Goal: Register for event/course

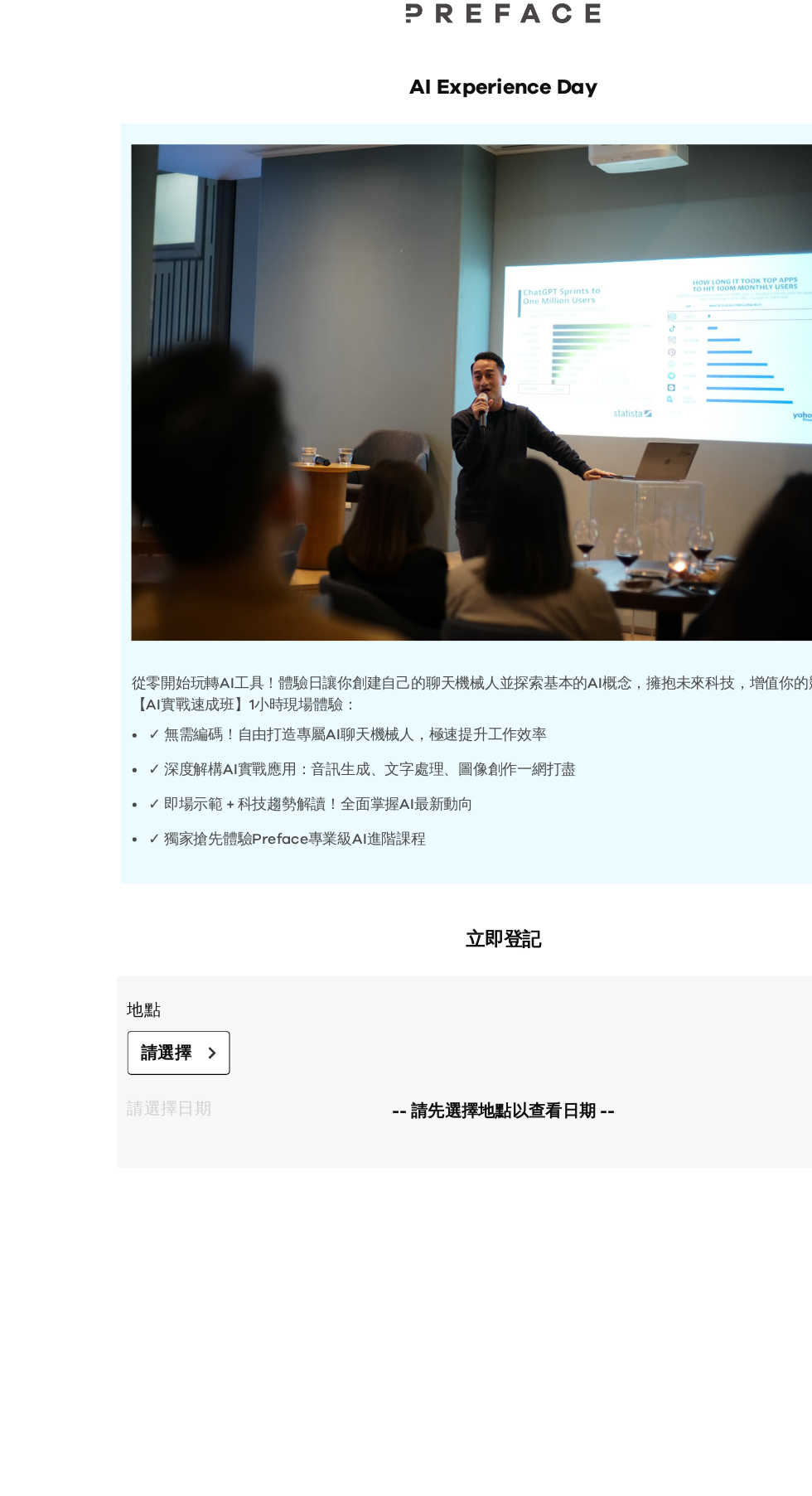
click at [443, 781] on h2 "立即登記" at bounding box center [406, 774] width 610 height 24
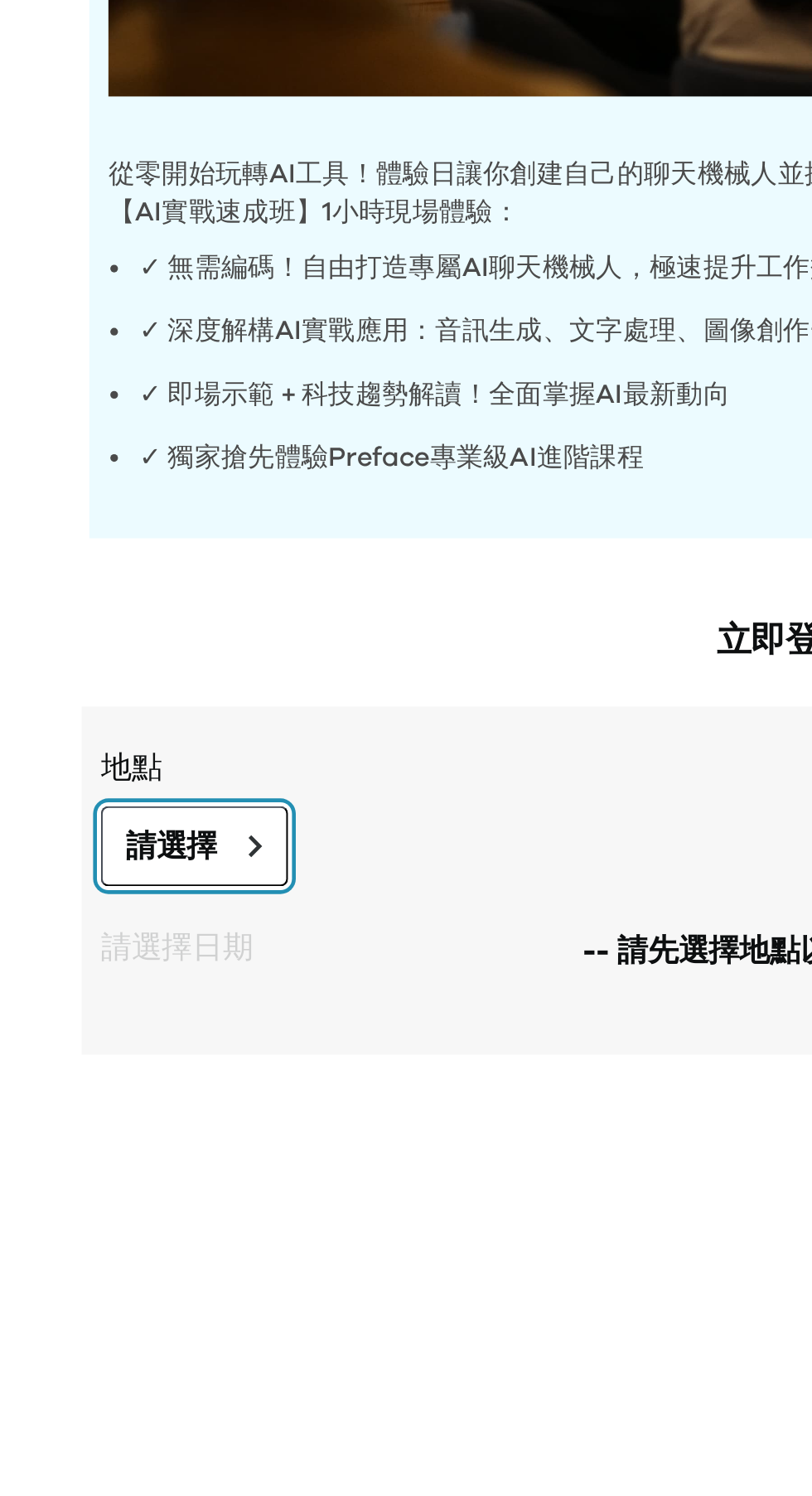
click at [173, 858] on icon at bounding box center [176, 862] width 7 height 10
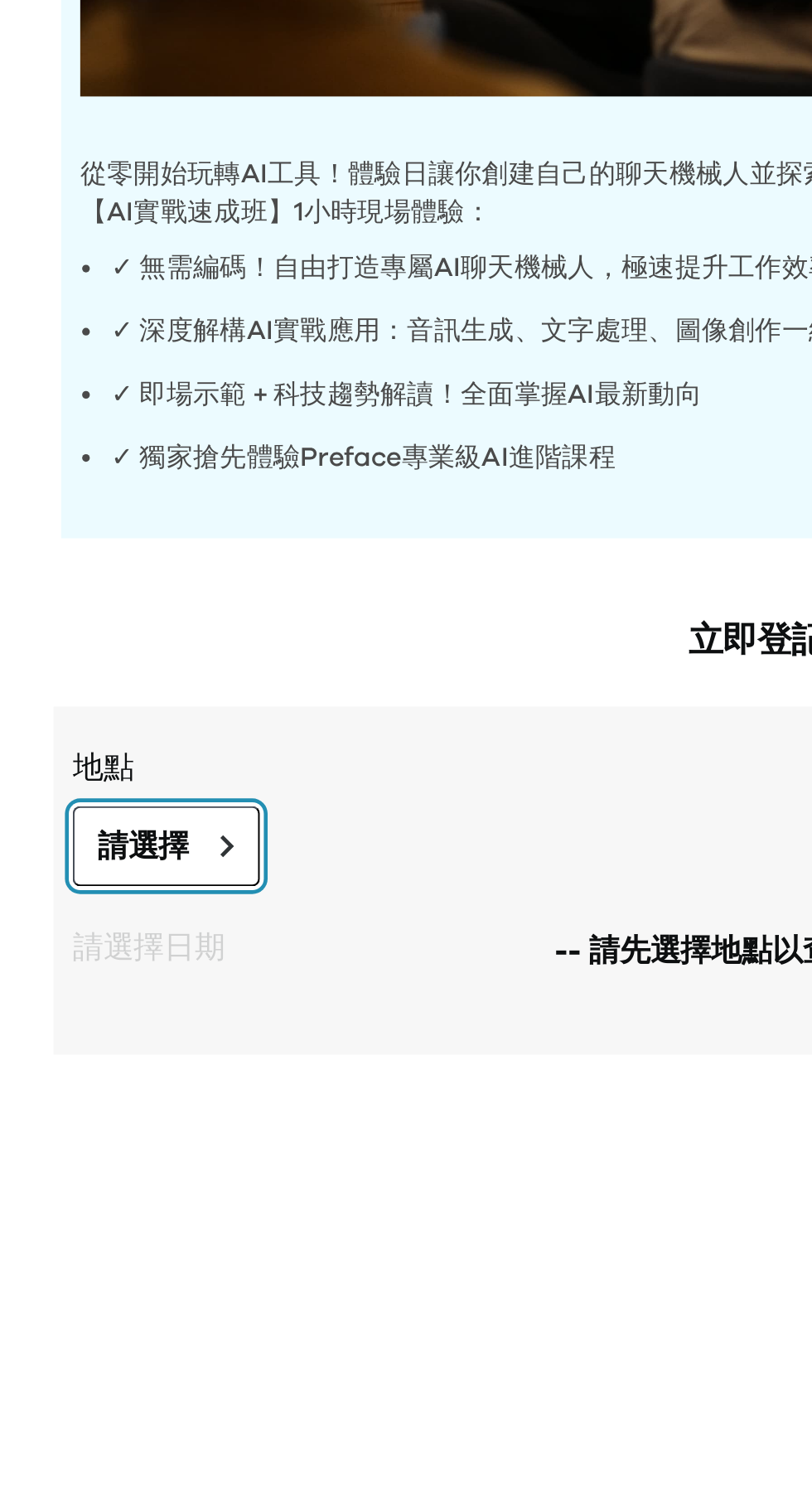
click at [158, 862] on span "請選擇" at bounding box center [140, 861] width 39 height 20
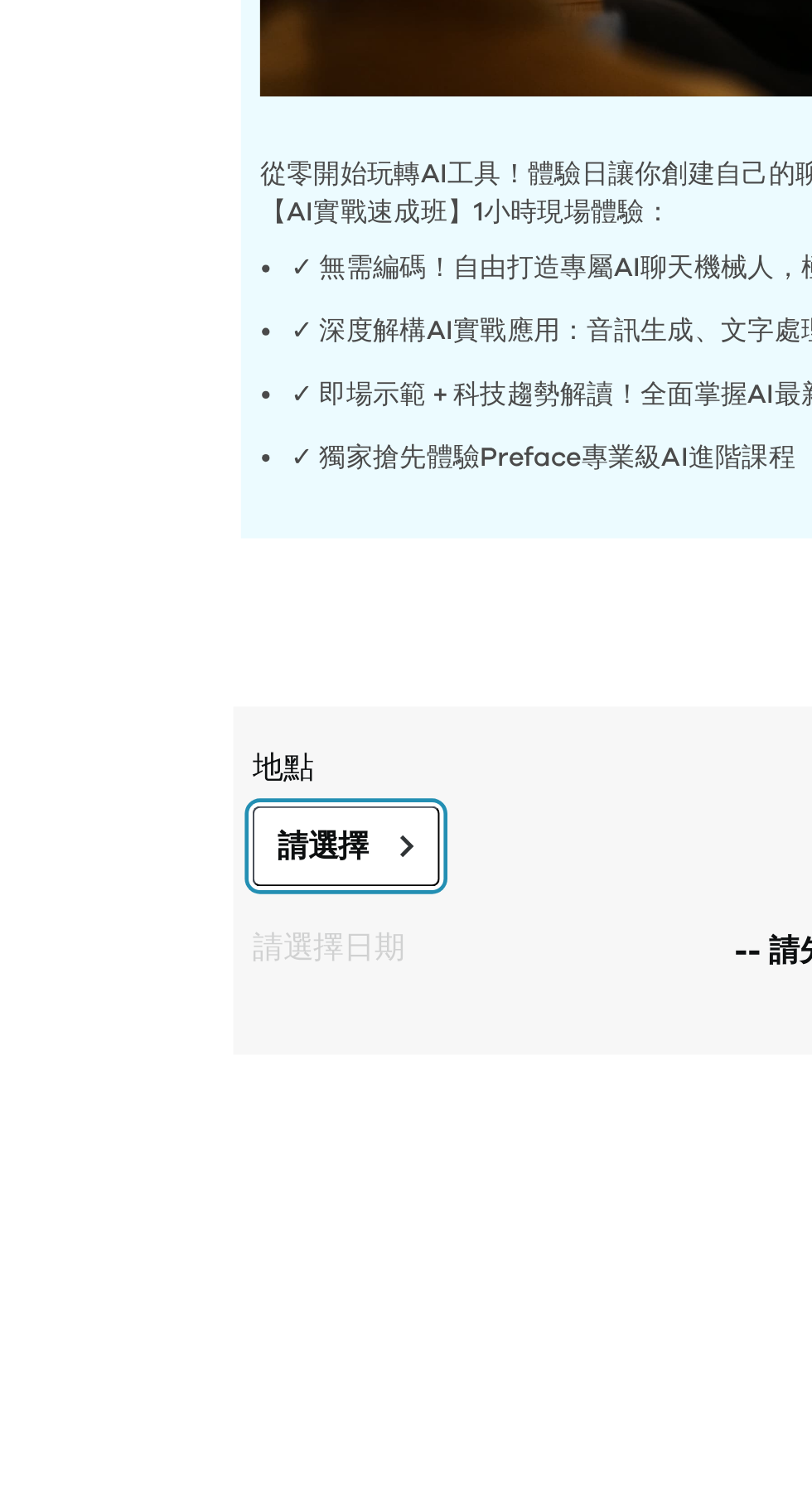
click at [148, 867] on span "請選擇" at bounding box center [140, 861] width 39 height 20
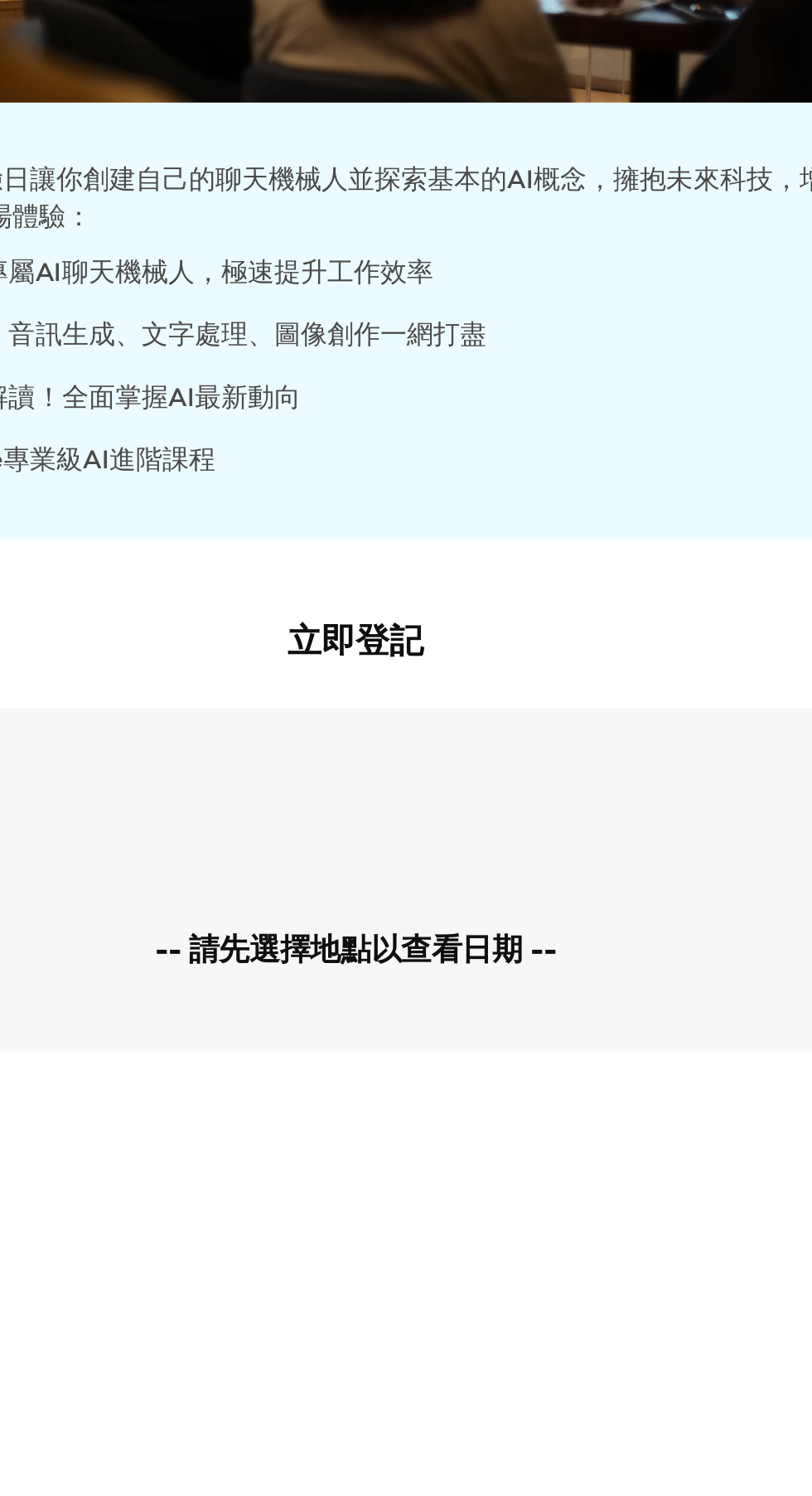
click at [451, 770] on h2 "立即登記" at bounding box center [406, 774] width 610 height 24
click at [421, 778] on h2 "立即登記" at bounding box center [406, 774] width 610 height 24
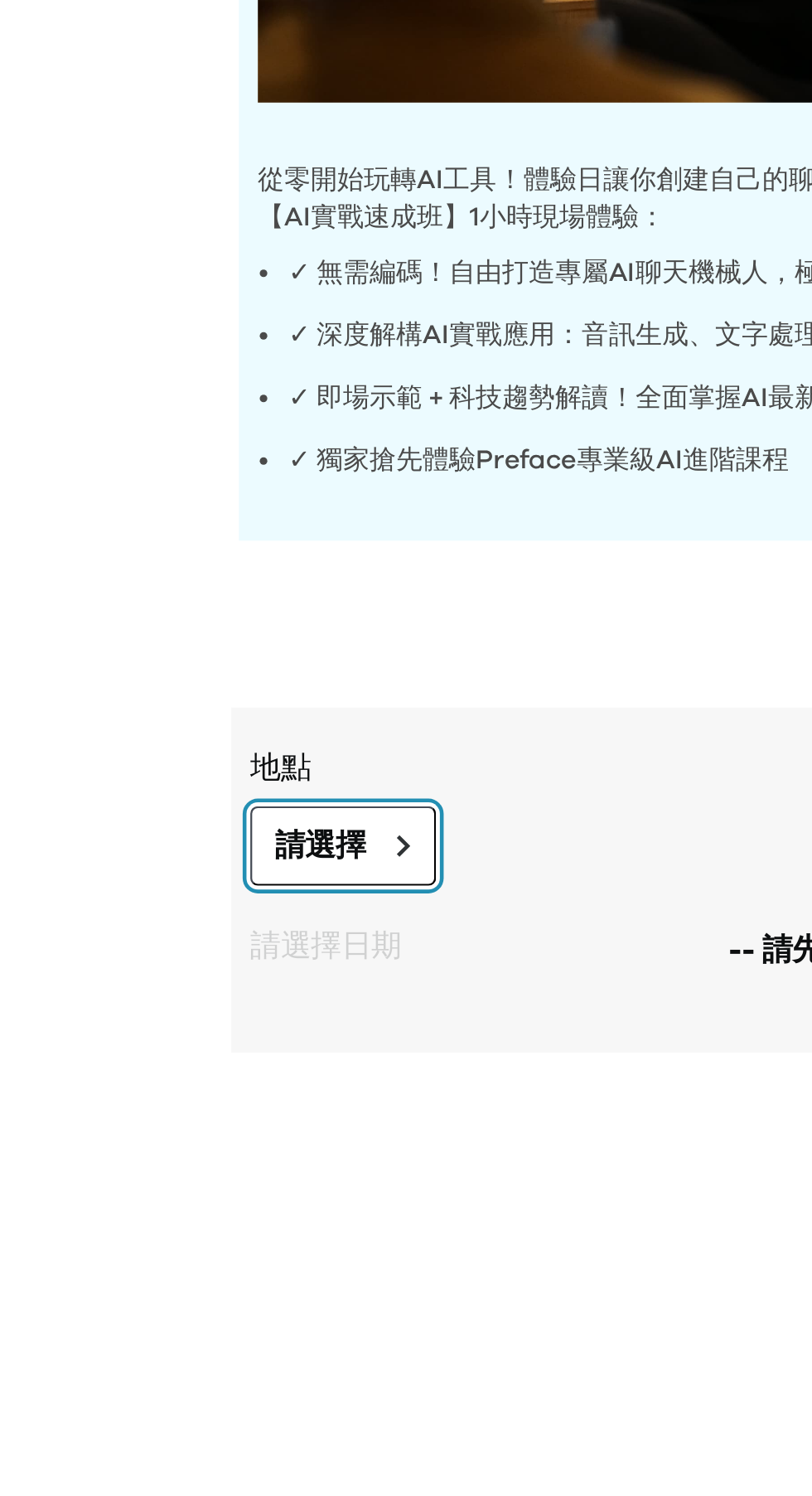
click at [158, 867] on span "請選擇" at bounding box center [140, 861] width 39 height 20
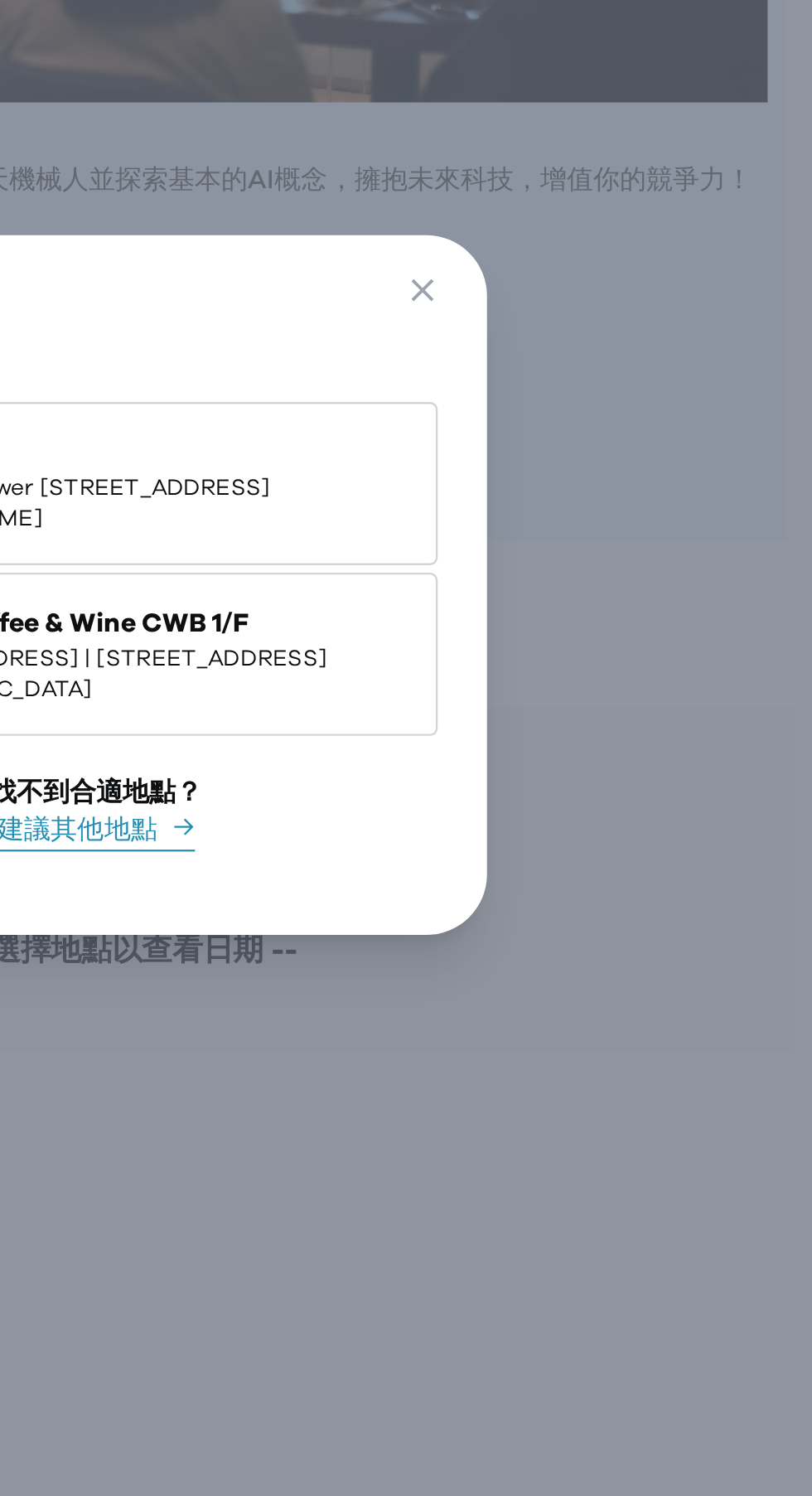
click at [518, 724] on span "Shop G07, Tower [STREET_ADDRESS][PERSON_NAME]" at bounding box center [419, 712] width 243 height 27
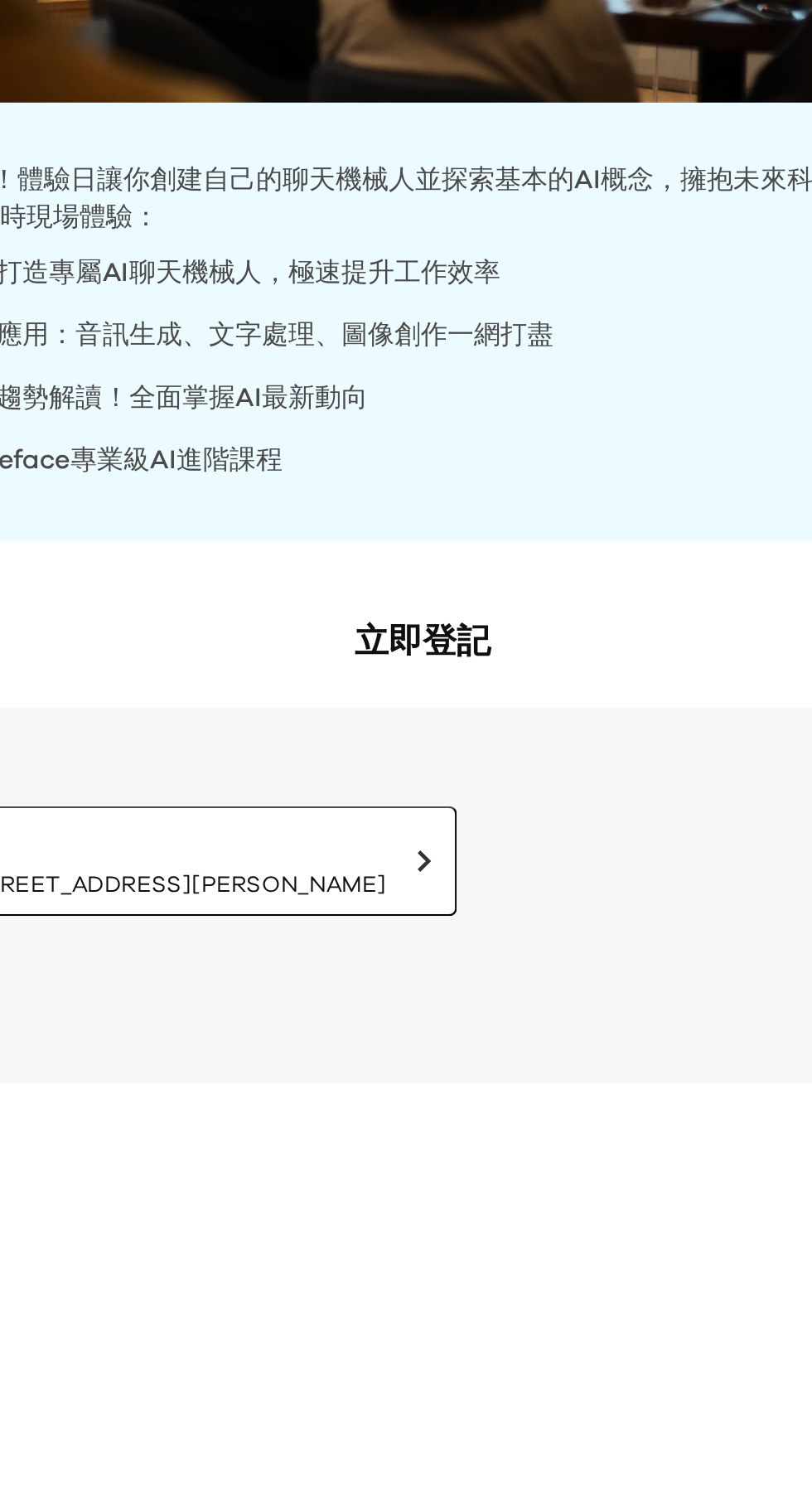
click at [414, 774] on h2 "立即登記" at bounding box center [406, 774] width 610 height 24
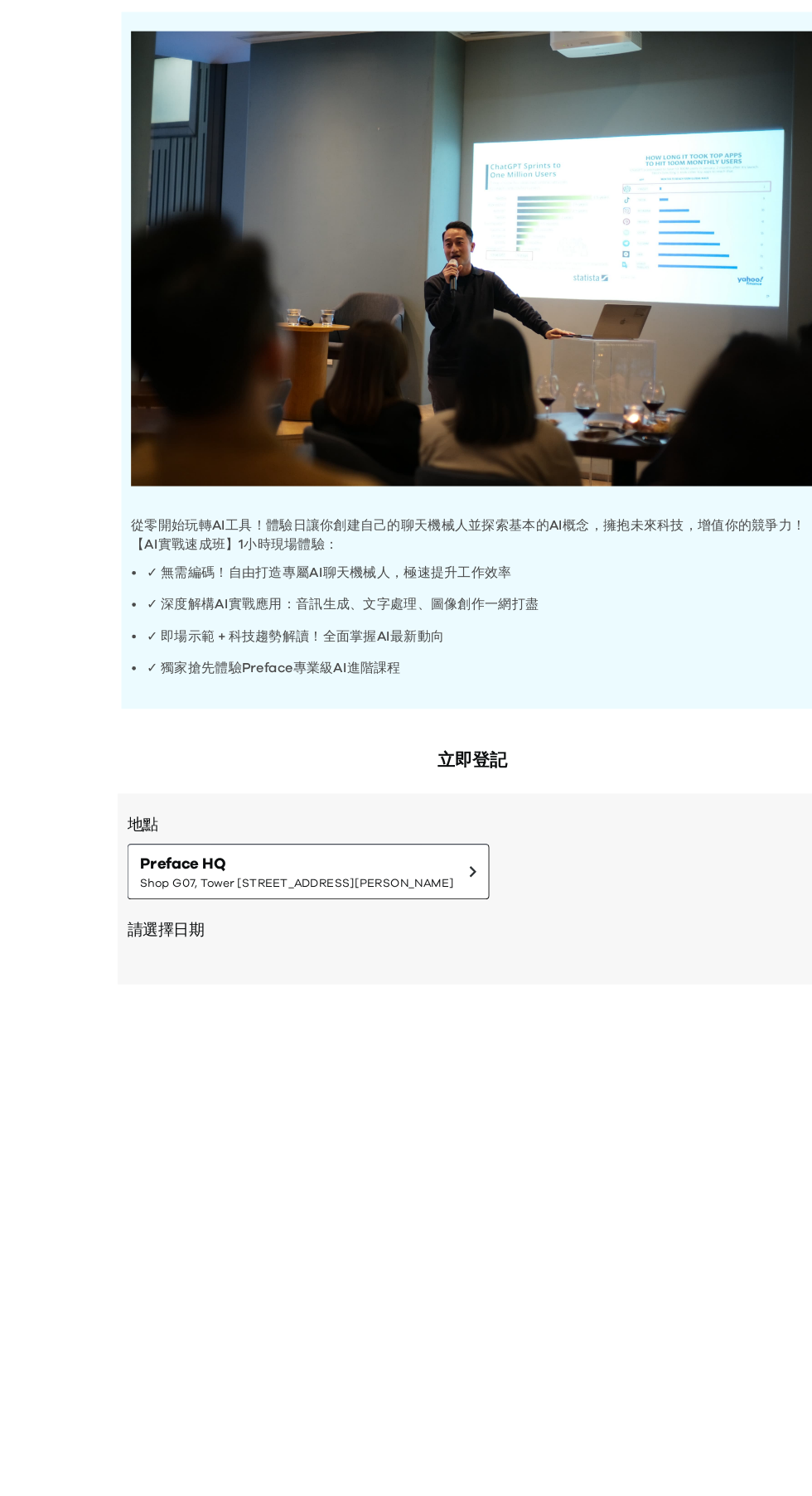
click at [432, 762] on h2 "立即登記" at bounding box center [406, 774] width 610 height 24
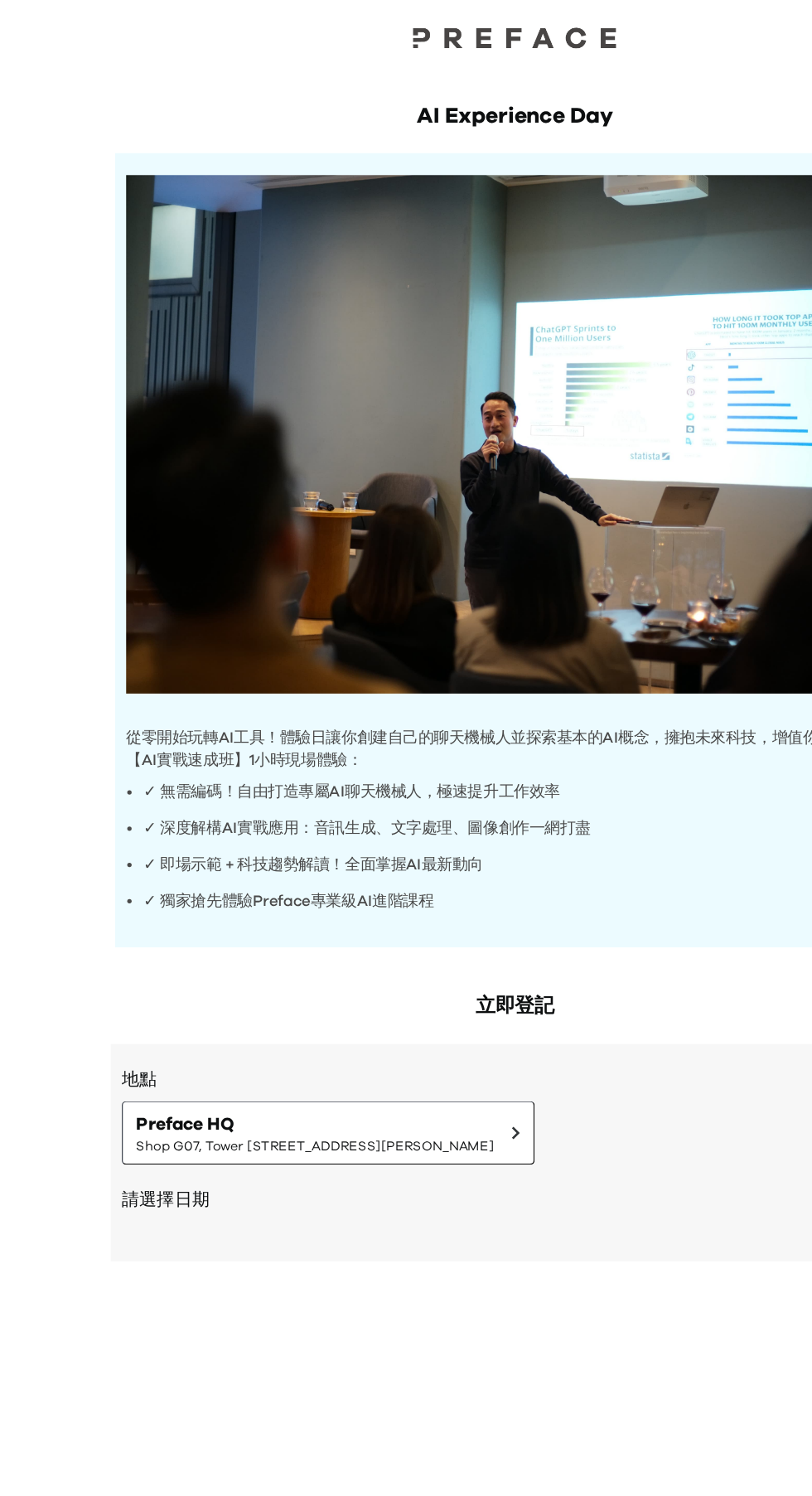
click at [430, 782] on h2 "立即登記" at bounding box center [406, 774] width 610 height 24
click at [420, 774] on h2 "立即登記" at bounding box center [406, 774] width 610 height 24
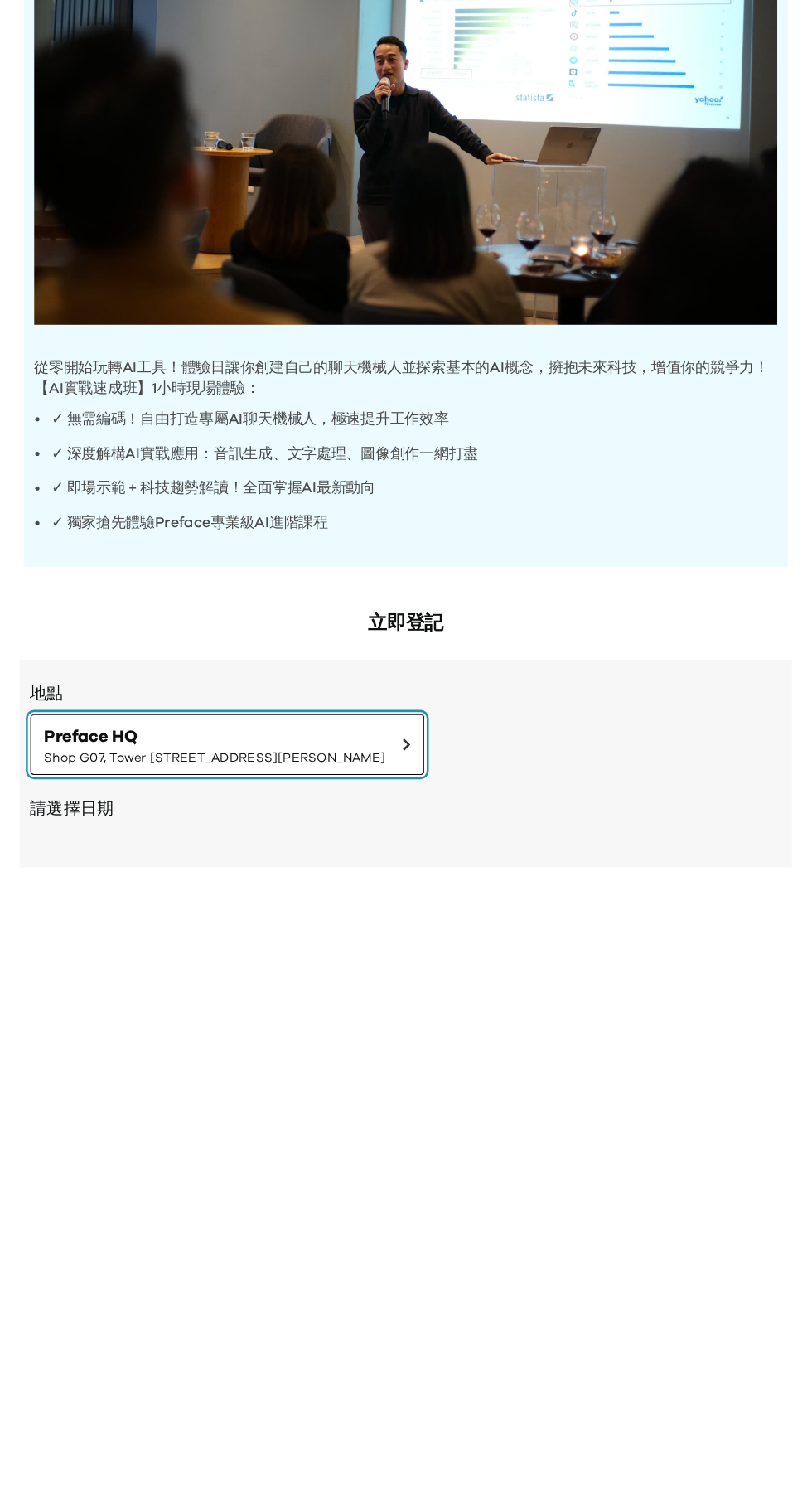
click at [421, 871] on button "Preface HQ Shop G07, Tower [STREET_ADDRESS][PERSON_NAME]" at bounding box center [265, 868] width 311 height 48
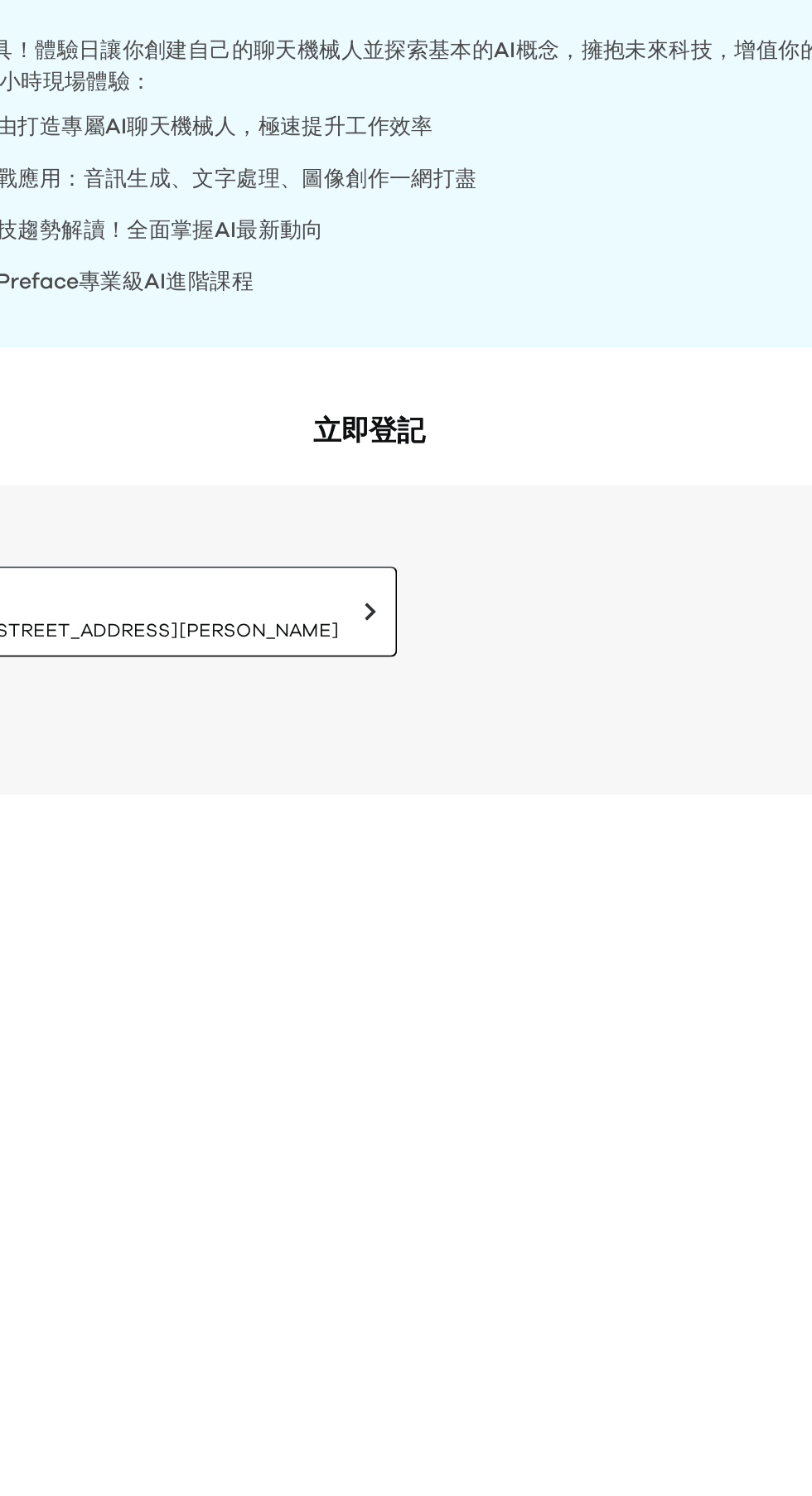
click at [466, 789] on div "立即登記 地點 Preface HQ Shop [GEOGRAPHIC_DATA][STREET_ADDRESS] | [STREET_ADDRESS][PE…" at bounding box center [406, 871] width 637 height 253
click at [428, 779] on h2 "立即登記" at bounding box center [406, 774] width 610 height 24
click at [427, 771] on h2 "立即登記" at bounding box center [406, 774] width 610 height 24
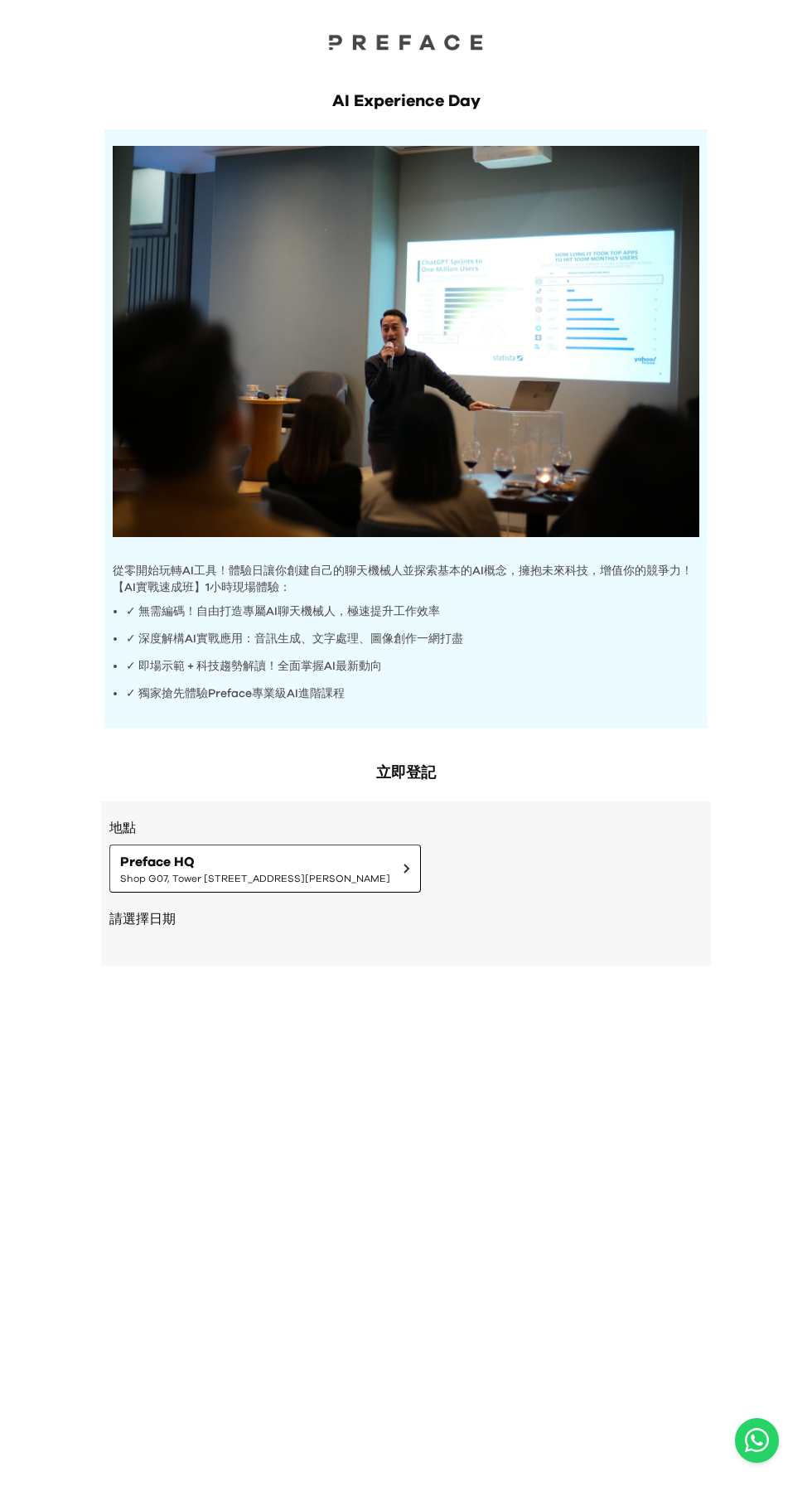
click at [450, 55] on div at bounding box center [406, 45] width 166 height 24
